Goal: Information Seeking & Learning: Learn about a topic

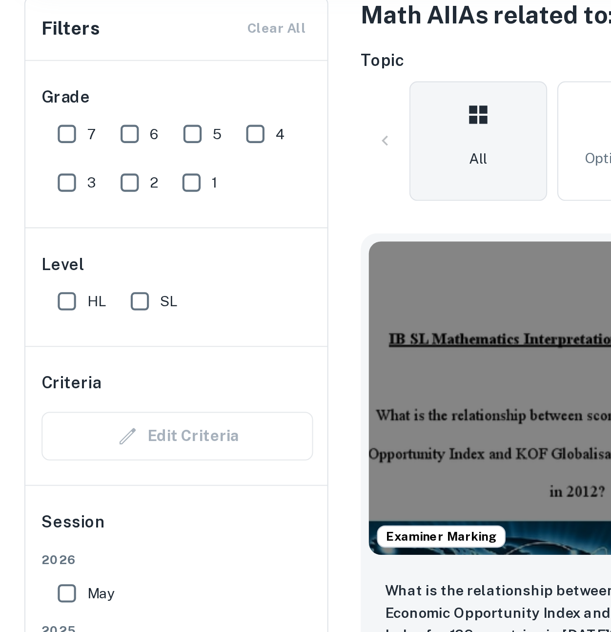
scroll to position [232, 0]
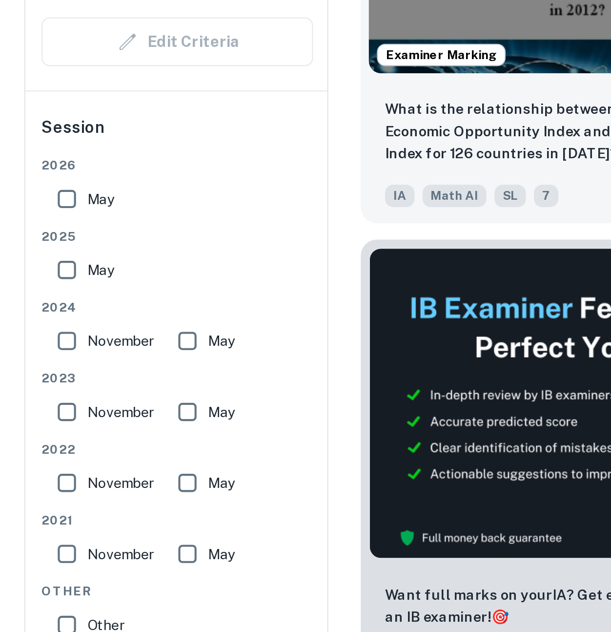
click at [34, 97] on input "7" at bounding box center [32, 107] width 20 height 20
checkbox input "true"
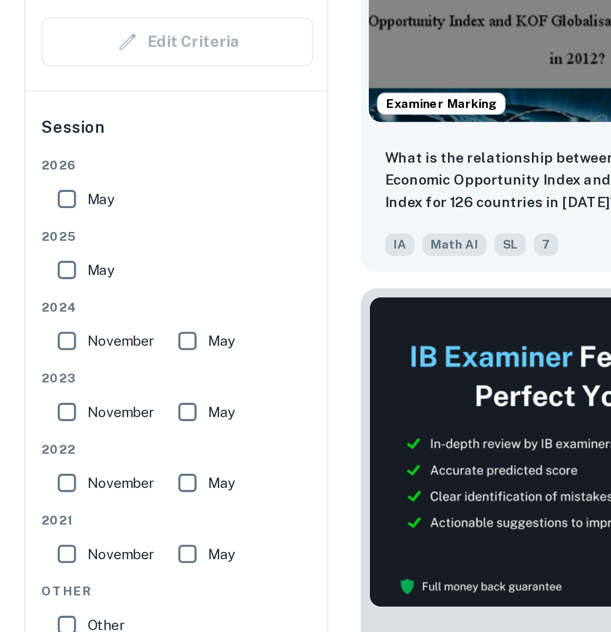
click at [70, 177] on input "SL" at bounding box center [68, 187] width 20 height 20
checkbox input "true"
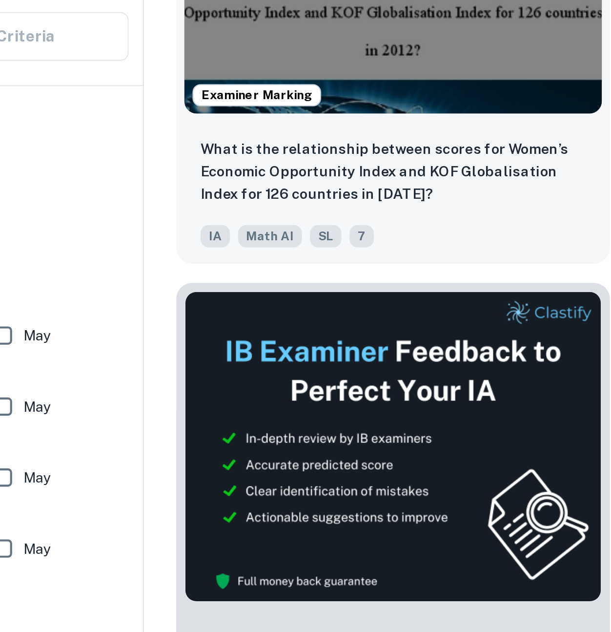
click at [178, 204] on img at bounding box center [278, 213] width 201 height 151
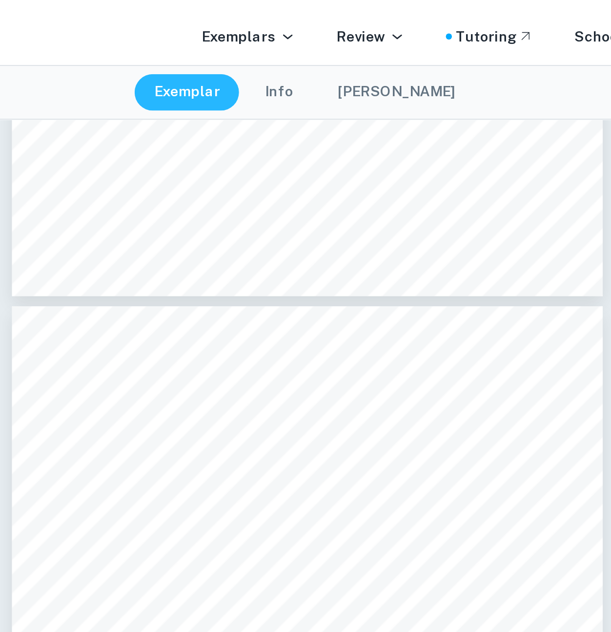
scroll to position [1491, 0]
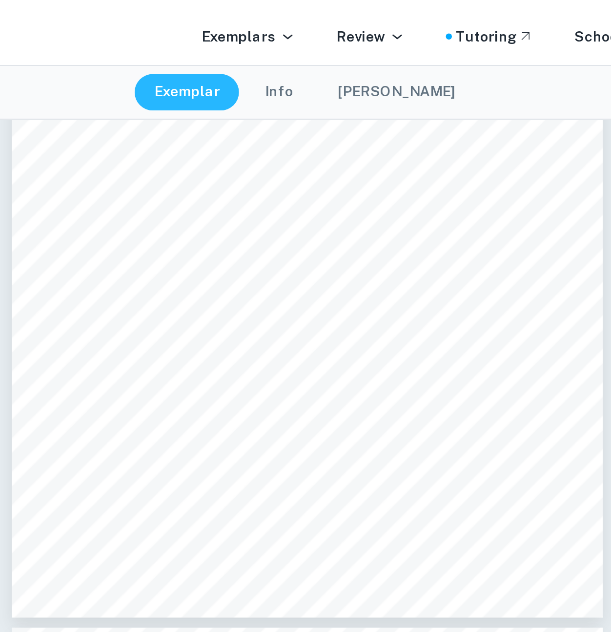
type input "1"
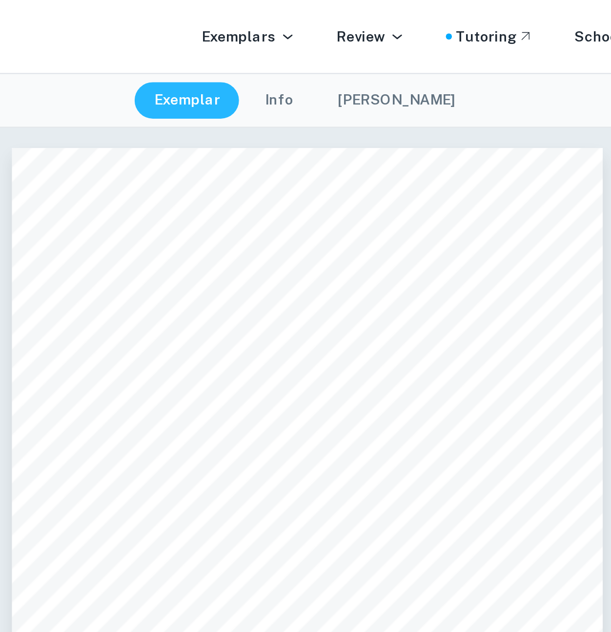
scroll to position [0, 0]
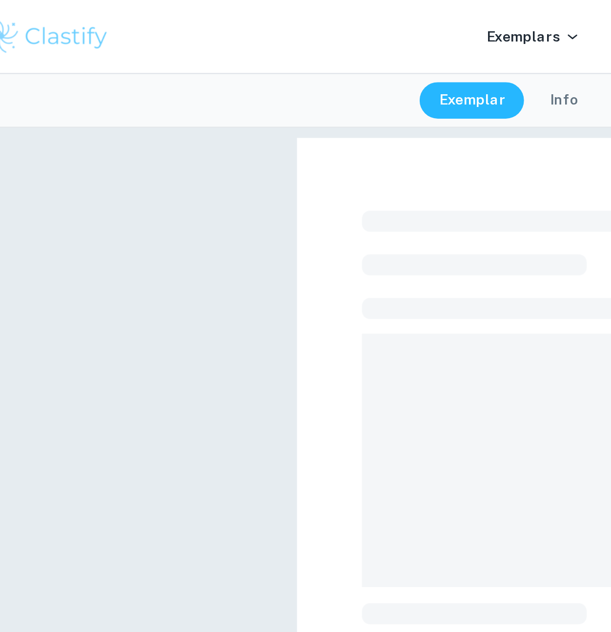
scroll to position [0, 21]
click at [195, 211] on span at bounding box center [299, 222] width 208 height 122
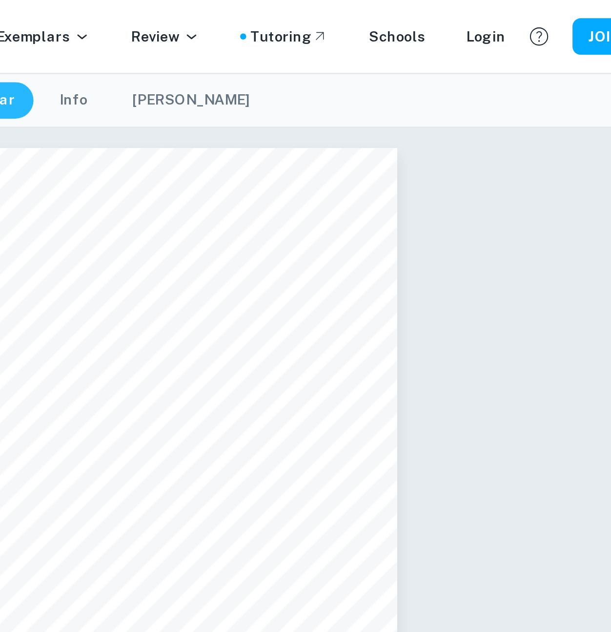
click at [311, 45] on button "[PERSON_NAME]" at bounding box center [349, 49] width 76 height 18
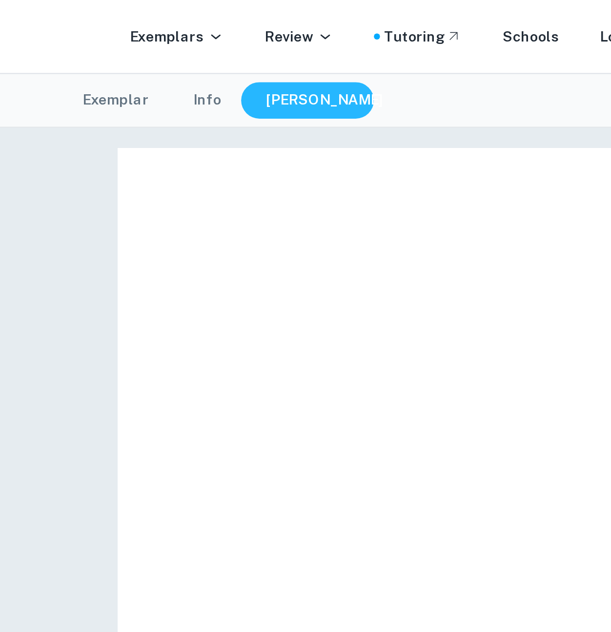
type input "1"
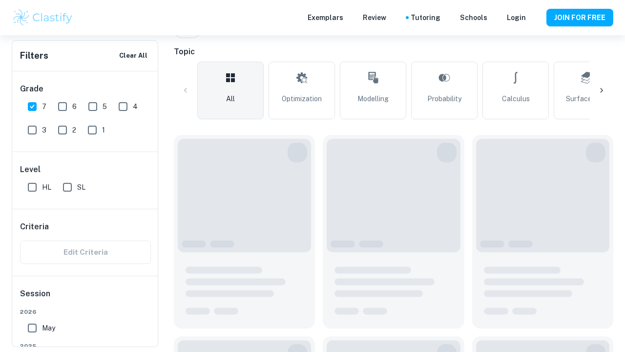
scroll to position [234, 0]
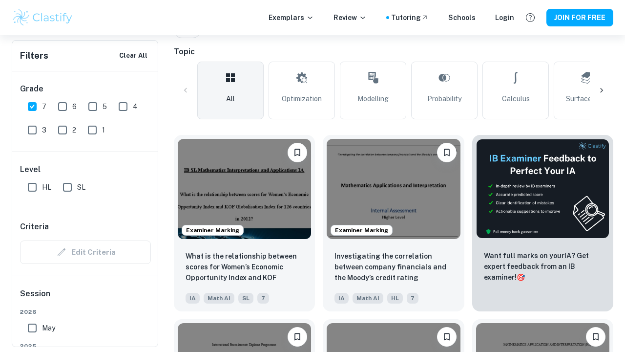
click at [68, 188] on input "SL" at bounding box center [68, 187] width 20 height 20
checkbox input "true"
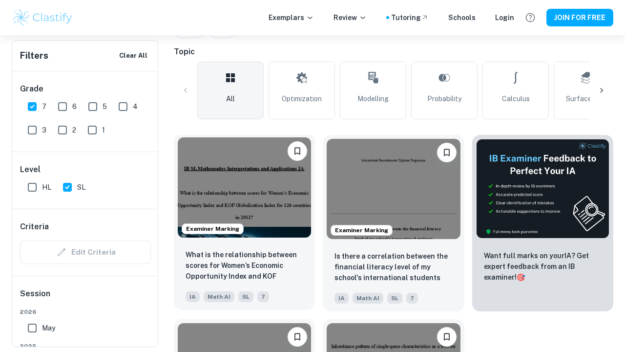
click at [229, 190] on img at bounding box center [244, 187] width 133 height 100
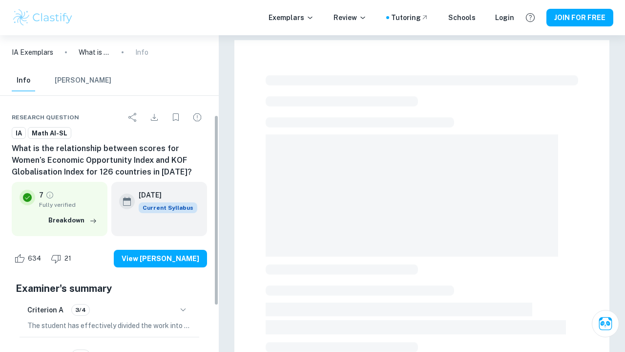
scroll to position [132, 0]
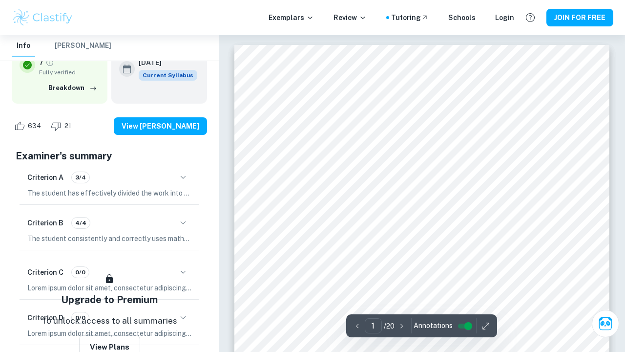
click at [184, 179] on icon "button" at bounding box center [183, 177] width 12 height 12
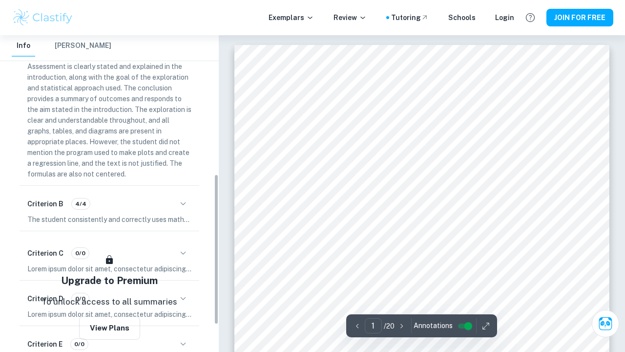
scroll to position [291, 0]
click at [183, 201] on icon "button" at bounding box center [183, 203] width 12 height 12
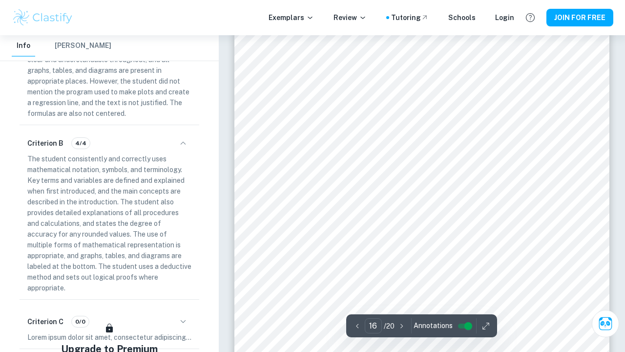
scroll to position [8415, 0]
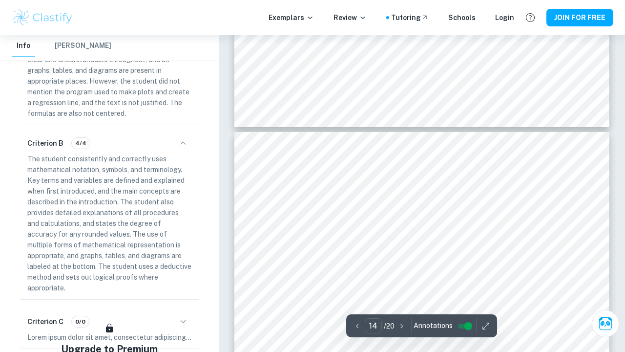
type input "13"
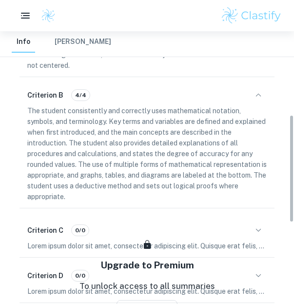
scroll to position [210, 0]
